Goal: Task Accomplishment & Management: Use online tool/utility

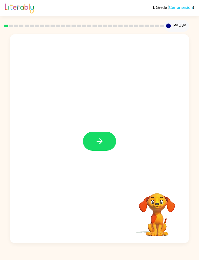
click at [102, 145] on icon "button" at bounding box center [99, 141] width 9 height 9
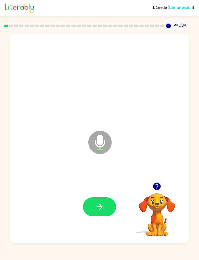
click at [99, 208] on icon "button" at bounding box center [99, 207] width 9 height 9
click at [104, 216] on button "button" at bounding box center [99, 207] width 33 height 19
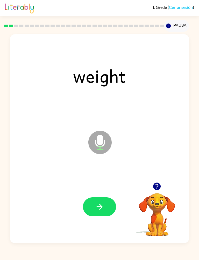
click at [105, 206] on button "button" at bounding box center [99, 207] width 33 height 19
click at [104, 210] on icon "button" at bounding box center [99, 207] width 9 height 9
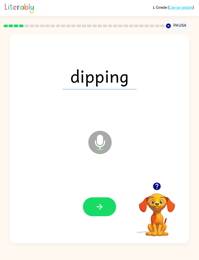
click at [106, 212] on button "button" at bounding box center [99, 207] width 33 height 19
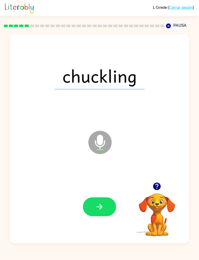
click at [107, 211] on button "button" at bounding box center [99, 207] width 33 height 19
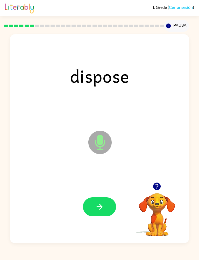
click at [102, 213] on button "button" at bounding box center [99, 207] width 33 height 19
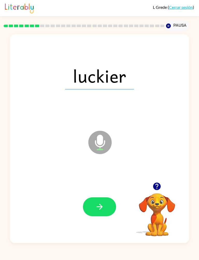
click at [106, 210] on button "button" at bounding box center [99, 207] width 33 height 19
click at [109, 207] on button "button" at bounding box center [99, 207] width 33 height 19
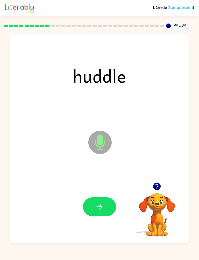
click at [106, 211] on button "button" at bounding box center [99, 207] width 33 height 19
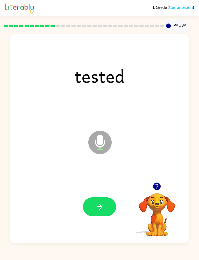
click at [103, 212] on button "button" at bounding box center [99, 207] width 33 height 19
click at [105, 212] on button "button" at bounding box center [99, 207] width 33 height 19
click at [108, 209] on button "button" at bounding box center [99, 207] width 33 height 19
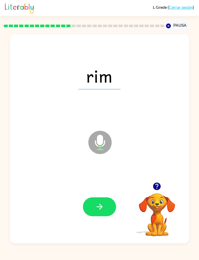
click at [107, 211] on button "button" at bounding box center [99, 207] width 33 height 19
click at [106, 211] on button "button" at bounding box center [99, 207] width 33 height 19
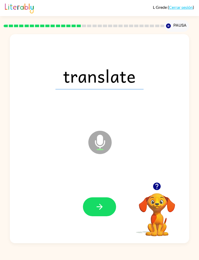
click at [112, 208] on button "button" at bounding box center [99, 207] width 33 height 19
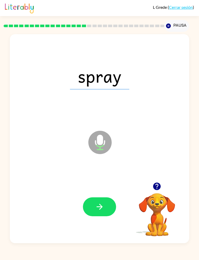
click at [108, 211] on button "button" at bounding box center [99, 207] width 33 height 19
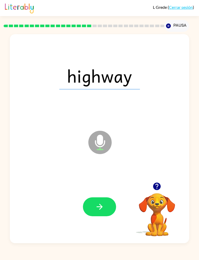
click at [108, 210] on button "button" at bounding box center [99, 207] width 33 height 19
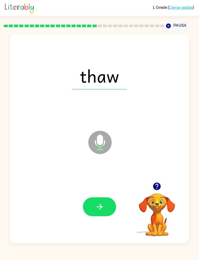
click at [110, 212] on button "button" at bounding box center [99, 207] width 33 height 19
click at [109, 213] on button "button" at bounding box center [99, 207] width 33 height 19
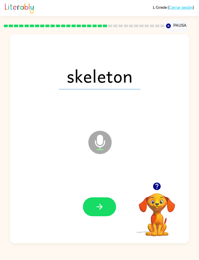
click at [105, 211] on button "button" at bounding box center [99, 207] width 33 height 19
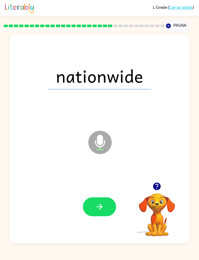
click at [108, 212] on button "button" at bounding box center [99, 207] width 33 height 19
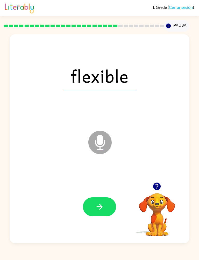
click at [99, 210] on icon "button" at bounding box center [99, 207] width 6 height 6
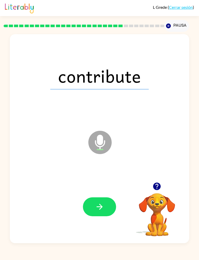
click at [107, 211] on button "button" at bounding box center [99, 207] width 33 height 19
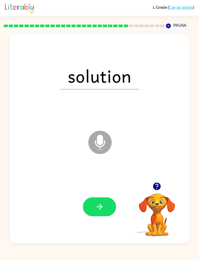
click at [104, 212] on button "button" at bounding box center [99, 207] width 33 height 19
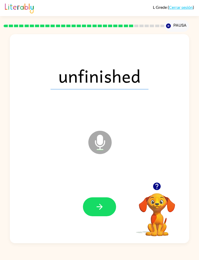
click at [111, 210] on button "button" at bounding box center [99, 207] width 33 height 19
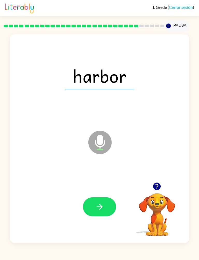
click at [103, 213] on button "button" at bounding box center [99, 207] width 33 height 19
click at [107, 212] on button "button" at bounding box center [99, 207] width 33 height 19
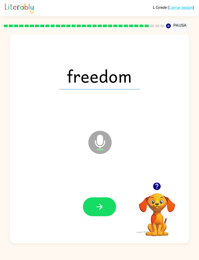
click at [108, 211] on button "button" at bounding box center [99, 207] width 33 height 19
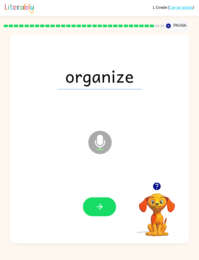
click at [107, 212] on button "button" at bounding box center [99, 207] width 33 height 19
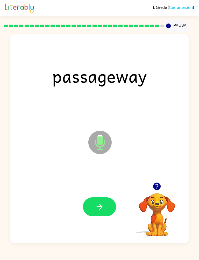
click at [108, 210] on button "button" at bounding box center [99, 207] width 33 height 19
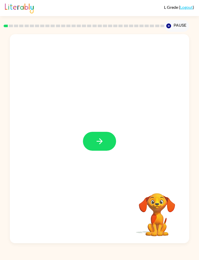
click at [99, 148] on button "button" at bounding box center [99, 141] width 33 height 19
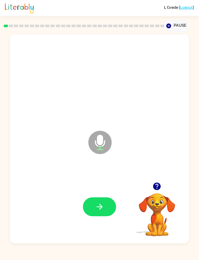
click at [98, 209] on icon "button" at bounding box center [99, 207] width 9 height 9
click at [104, 212] on button "button" at bounding box center [99, 207] width 33 height 19
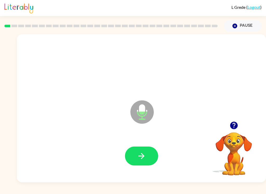
click at [199, 125] on icon "button" at bounding box center [233, 126] width 8 height 8
click at [149, 158] on button "button" at bounding box center [141, 156] width 33 height 19
click at [154, 160] on button "button" at bounding box center [141, 156] width 33 height 19
click at [151, 161] on button "button" at bounding box center [141, 156] width 33 height 19
click at [151, 157] on button "button" at bounding box center [141, 156] width 33 height 19
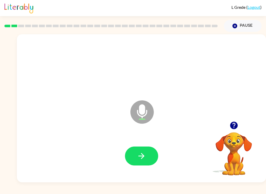
click at [151, 156] on button "button" at bounding box center [141, 156] width 33 height 19
click at [151, 160] on button "button" at bounding box center [141, 156] width 33 height 19
click at [151, 157] on button "button" at bounding box center [141, 156] width 33 height 19
click at [151, 155] on button "button" at bounding box center [141, 156] width 33 height 19
click at [148, 157] on button "button" at bounding box center [141, 156] width 33 height 19
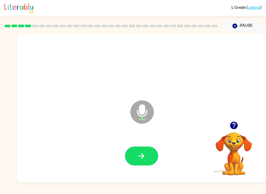
click at [151, 156] on button "button" at bounding box center [141, 156] width 33 height 19
click at [149, 154] on button "button" at bounding box center [141, 156] width 33 height 19
click at [155, 154] on button "button" at bounding box center [141, 156] width 33 height 19
click at [147, 155] on button "button" at bounding box center [141, 156] width 33 height 19
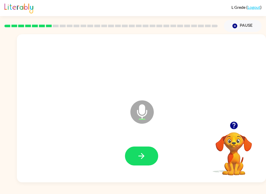
click at [150, 156] on button "button" at bounding box center [141, 156] width 33 height 19
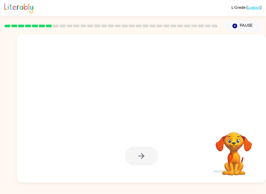
click at [142, 160] on div at bounding box center [141, 156] width 33 height 19
click at [148, 154] on div at bounding box center [141, 156] width 33 height 19
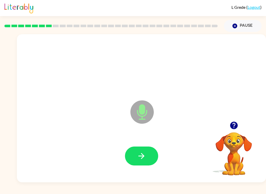
click at [148, 154] on button "button" at bounding box center [141, 156] width 33 height 19
click at [146, 157] on button "button" at bounding box center [141, 156] width 33 height 19
click at [149, 155] on button "button" at bounding box center [141, 156] width 33 height 19
click at [148, 154] on button "button" at bounding box center [141, 156] width 33 height 19
click at [147, 157] on button "button" at bounding box center [141, 156] width 33 height 19
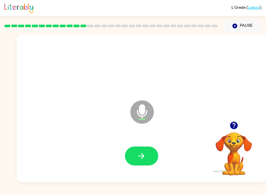
click at [199, 122] on icon "button" at bounding box center [233, 125] width 9 height 9
click at [149, 162] on button "button" at bounding box center [141, 156] width 33 height 19
click at [156, 158] on button "button" at bounding box center [141, 156] width 33 height 19
click at [199, 126] on button "button" at bounding box center [233, 125] width 13 height 13
click at [147, 155] on button "button" at bounding box center [141, 156] width 33 height 19
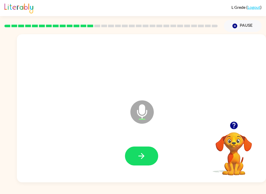
click at [147, 156] on button "button" at bounding box center [141, 156] width 33 height 19
click at [148, 160] on button "button" at bounding box center [141, 156] width 33 height 19
click at [143, 158] on icon "button" at bounding box center [141, 155] width 9 height 9
click at [147, 158] on button "button" at bounding box center [141, 156] width 33 height 19
click at [144, 155] on icon "button" at bounding box center [141, 155] width 9 height 9
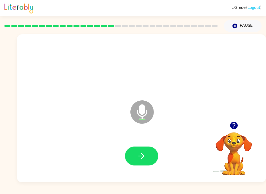
click at [146, 161] on button "button" at bounding box center [141, 156] width 33 height 19
click at [149, 154] on button "button" at bounding box center [141, 156] width 33 height 19
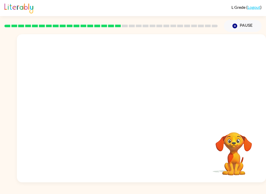
click at [199, 26] on icon "button" at bounding box center [234, 26] width 5 height 5
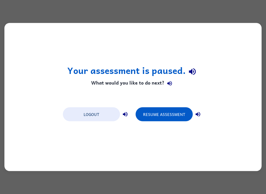
click at [184, 109] on button "Resume Assessment" at bounding box center [163, 114] width 57 height 14
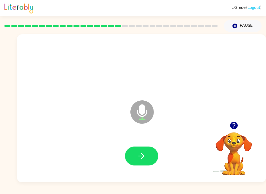
click at [199, 126] on icon "button" at bounding box center [233, 126] width 8 height 8
click at [153, 160] on button "button" at bounding box center [141, 156] width 33 height 19
click at [146, 158] on button "button" at bounding box center [141, 156] width 33 height 19
click at [151, 164] on button "button" at bounding box center [141, 156] width 33 height 19
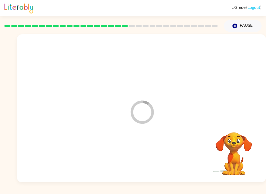
click at [154, 166] on div at bounding box center [141, 156] width 238 height 43
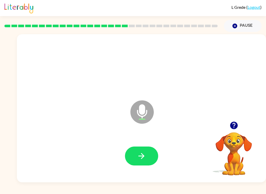
click at [148, 157] on button "button" at bounding box center [141, 156] width 33 height 19
click at [145, 157] on icon "button" at bounding box center [141, 155] width 9 height 9
click at [151, 158] on button "button" at bounding box center [141, 156] width 33 height 19
click at [145, 161] on button "button" at bounding box center [141, 156] width 33 height 19
click at [154, 163] on button "button" at bounding box center [141, 156] width 33 height 19
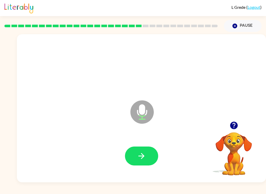
click at [141, 159] on icon "button" at bounding box center [141, 155] width 9 height 9
click at [146, 154] on button "button" at bounding box center [141, 156] width 33 height 19
click at [144, 155] on icon "button" at bounding box center [141, 155] width 9 height 9
click at [147, 158] on button "button" at bounding box center [141, 156] width 33 height 19
click at [145, 161] on button "button" at bounding box center [141, 156] width 33 height 19
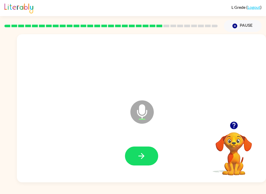
click at [149, 154] on button "button" at bounding box center [141, 156] width 33 height 19
click at [149, 155] on button "button" at bounding box center [141, 156] width 33 height 19
click at [147, 156] on button "button" at bounding box center [141, 156] width 33 height 19
click at [147, 157] on button "button" at bounding box center [141, 156] width 33 height 19
click at [144, 159] on icon "button" at bounding box center [141, 155] width 9 height 9
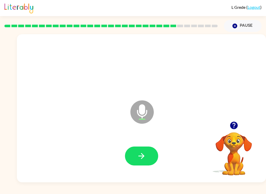
click at [149, 148] on button "button" at bounding box center [141, 156] width 33 height 19
click at [149, 153] on button "button" at bounding box center [141, 156] width 33 height 19
click at [147, 154] on button "button" at bounding box center [141, 156] width 33 height 19
click at [199, 127] on icon "button" at bounding box center [233, 126] width 8 height 8
click at [146, 154] on button "button" at bounding box center [141, 156] width 33 height 19
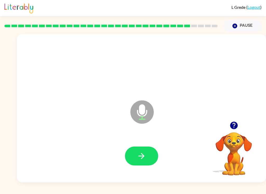
click at [156, 161] on button "button" at bounding box center [141, 156] width 33 height 19
click at [146, 152] on button "button" at bounding box center [141, 156] width 33 height 19
click at [150, 153] on button "button" at bounding box center [141, 156] width 33 height 19
click at [152, 158] on button "button" at bounding box center [141, 156] width 33 height 19
click at [149, 156] on button "button" at bounding box center [141, 156] width 33 height 19
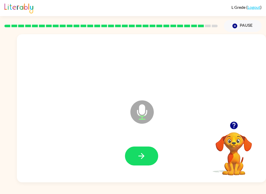
click at [156, 151] on button "button" at bounding box center [141, 156] width 33 height 19
click at [152, 154] on button "button" at bounding box center [141, 156] width 33 height 19
click at [149, 155] on button "button" at bounding box center [141, 156] width 33 height 19
